Goal: Information Seeking & Learning: Learn about a topic

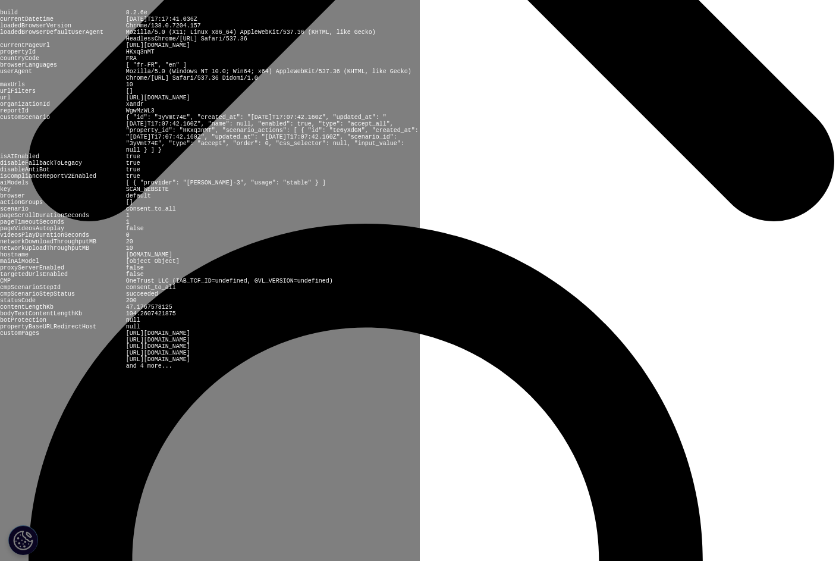
scroll to position [4613, 0]
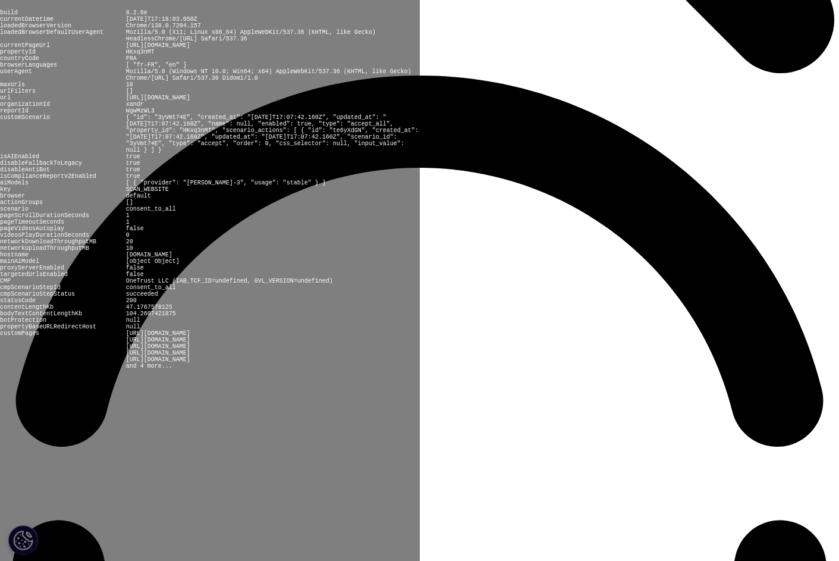
scroll to position [1917, 0]
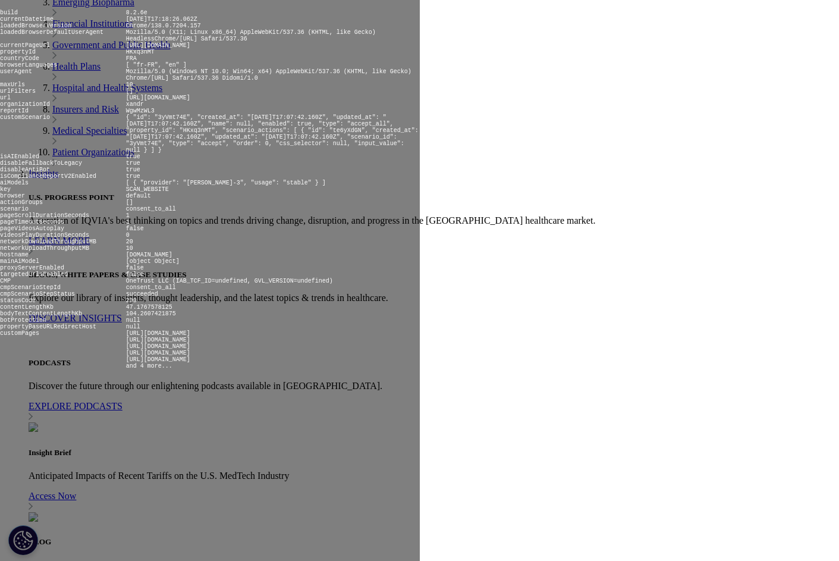
scroll to position [2978, 0]
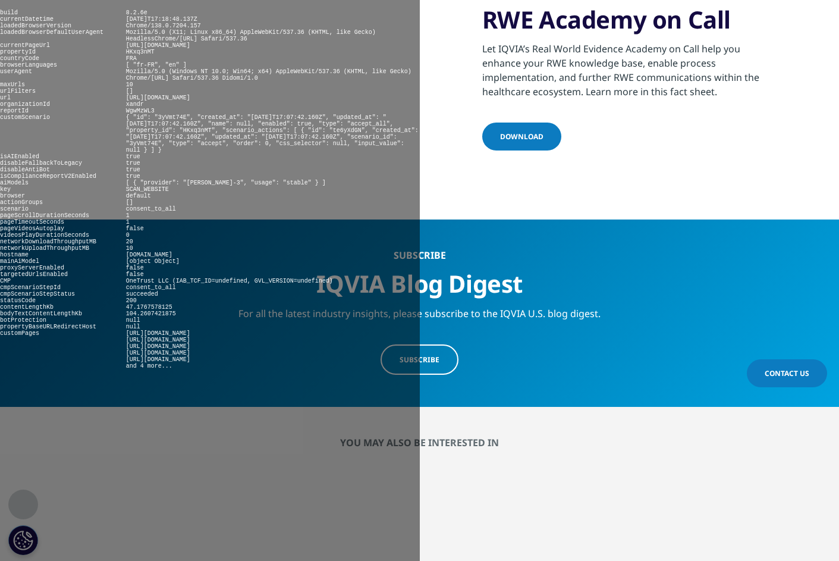
scroll to position [2454, 0]
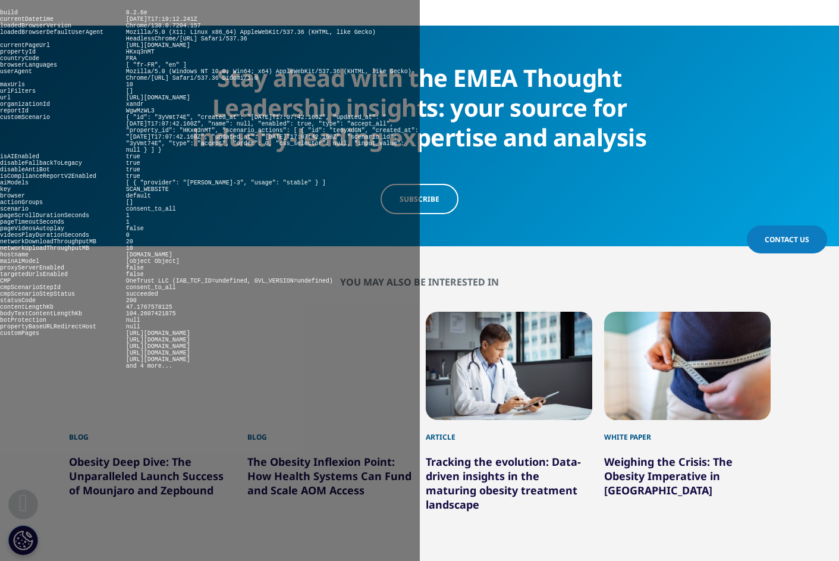
scroll to position [5671, 0]
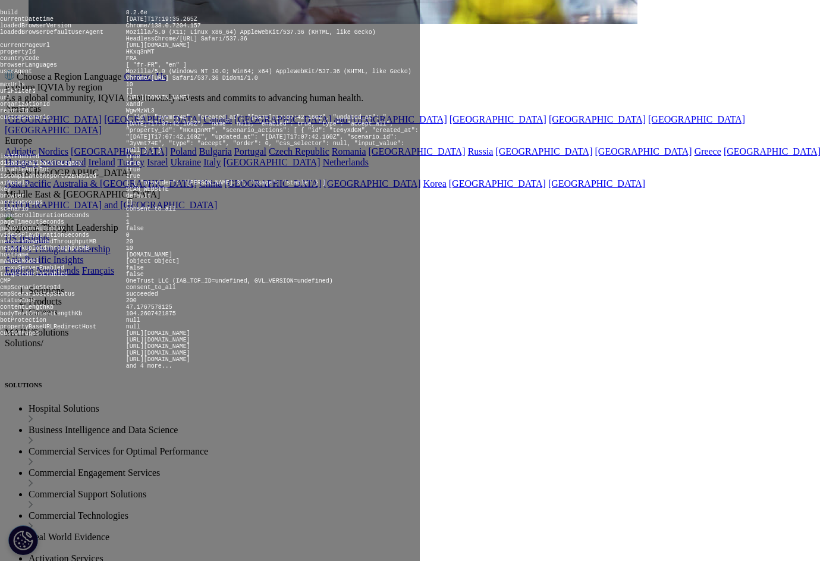
scroll to position [4037, 0]
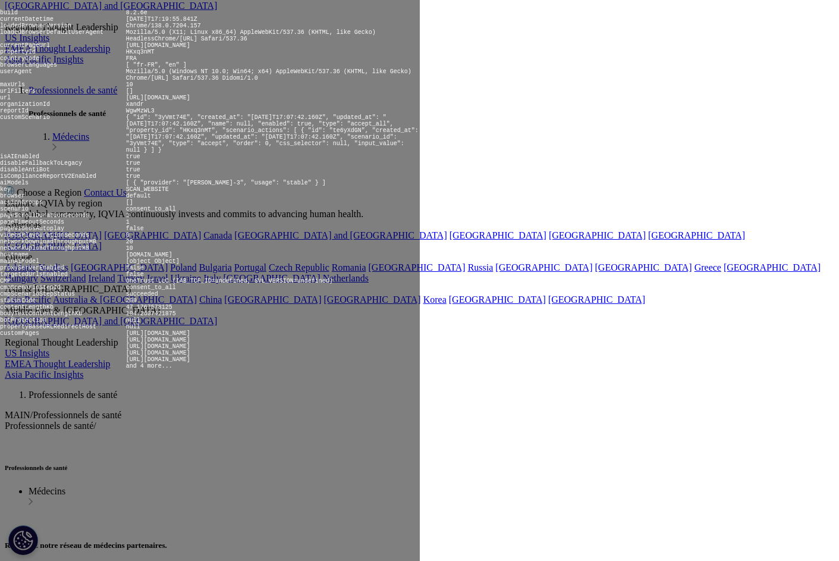
scroll to position [2984, 0]
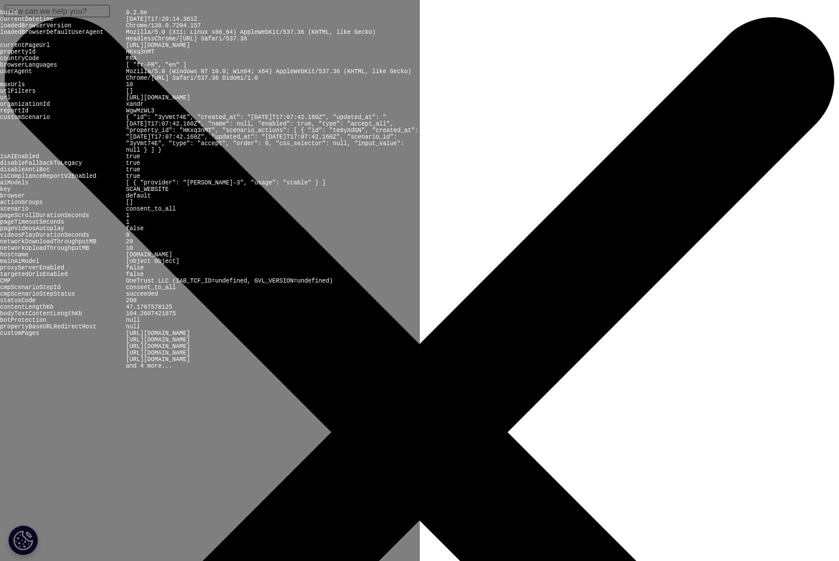
scroll to position [216, 0]
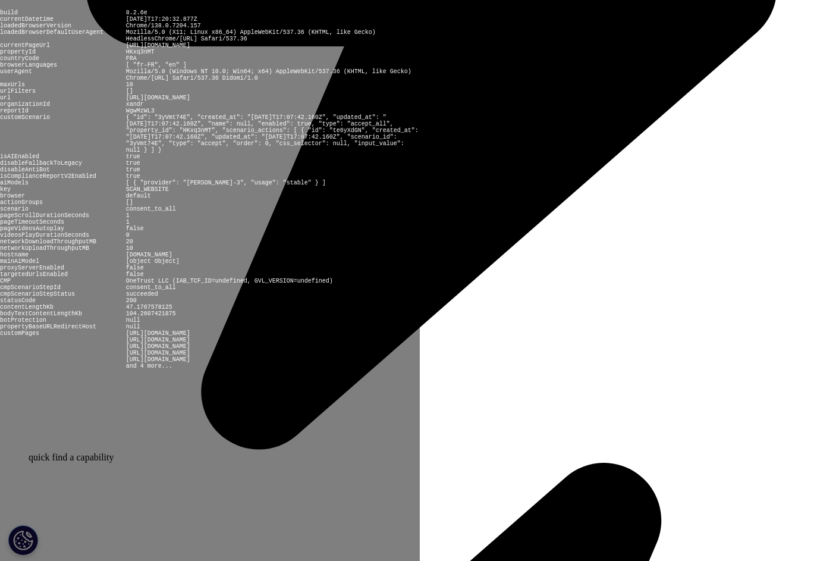
scroll to position [1131, 0]
